Goal: Complete application form

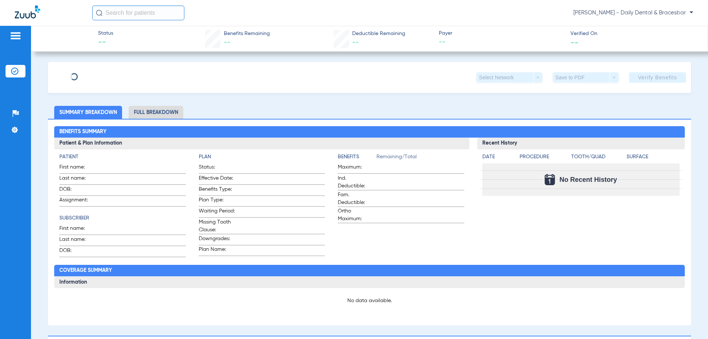
type input "[PERSON_NAME]"
type input "[DATE]"
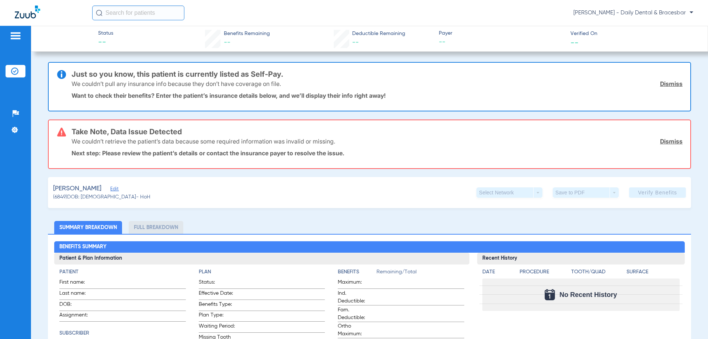
click at [111, 188] on span "Edit" at bounding box center [113, 189] width 7 height 7
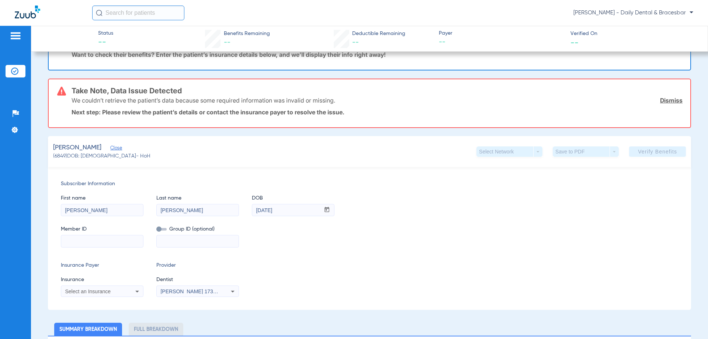
scroll to position [111, 0]
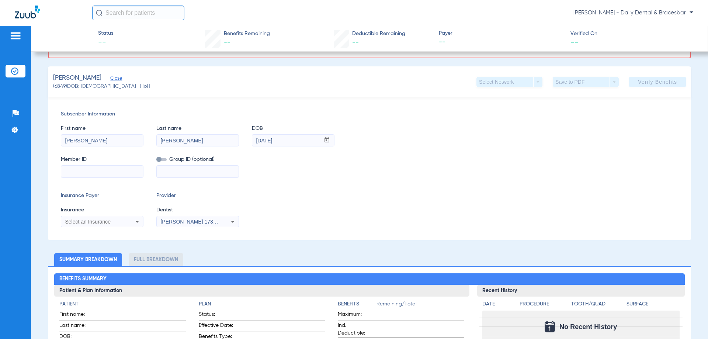
click at [107, 168] on input at bounding box center [102, 172] width 82 height 12
paste input "302-88-6172"
click at [83, 168] on input "302-88-6172" at bounding box center [102, 172] width 82 height 12
click at [75, 171] on input "302-886172" at bounding box center [102, 172] width 82 height 12
type input "302886172"
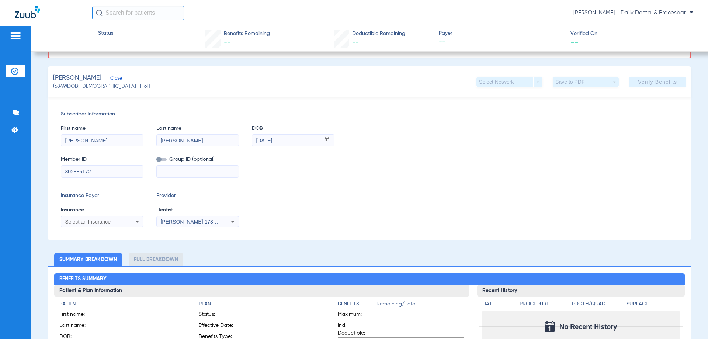
click at [133, 221] on icon at bounding box center [137, 221] width 9 height 9
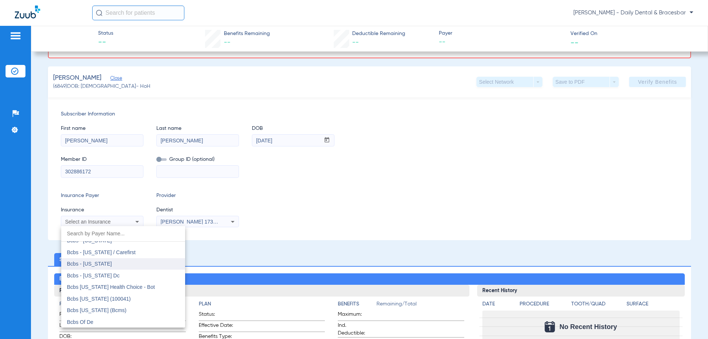
scroll to position [295, 0]
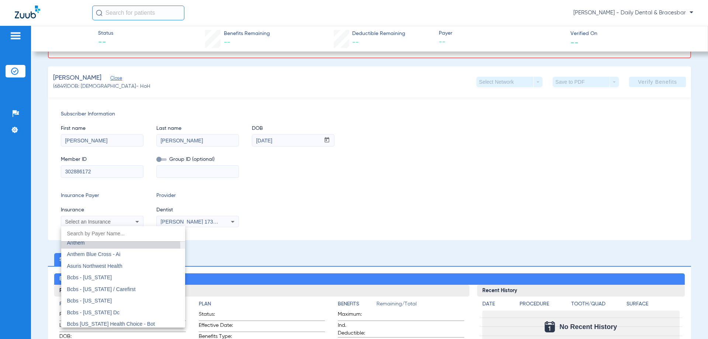
click at [111, 247] on mat-option "Anthem" at bounding box center [123, 243] width 124 height 12
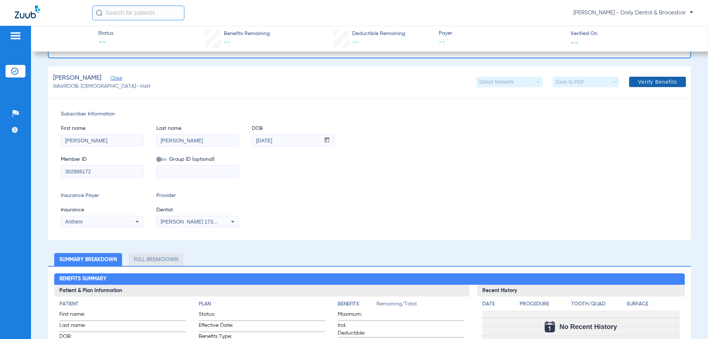
click at [672, 84] on span at bounding box center [657, 82] width 57 height 18
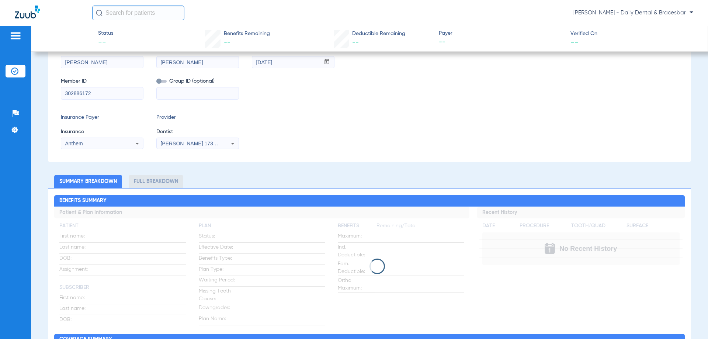
scroll to position [37, 0]
